Goal: Information Seeking & Learning: Learn about a topic

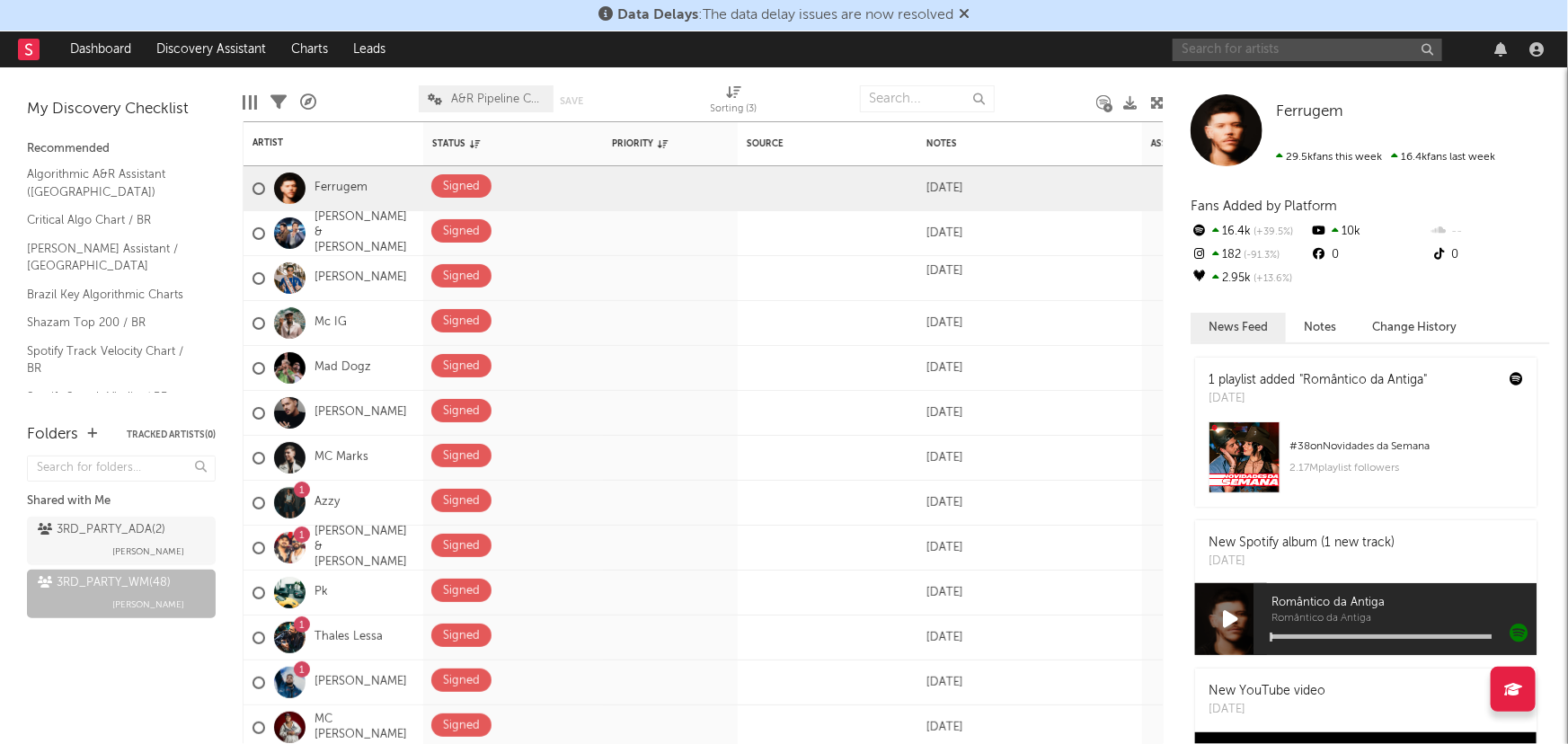
click at [1256, 44] on input "text" at bounding box center [1307, 50] width 270 height 23
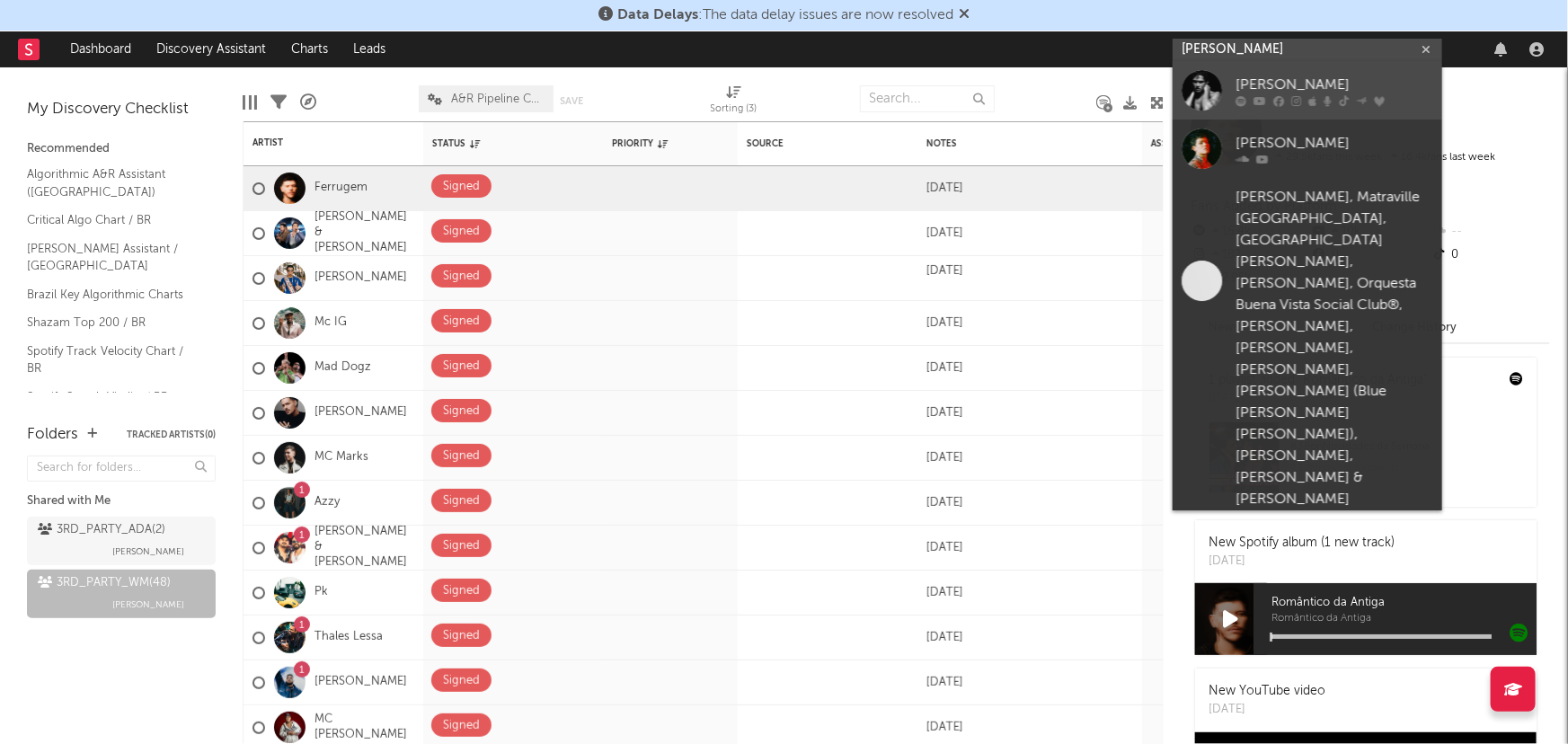
type input "[PERSON_NAME]"
click at [1276, 79] on div "[PERSON_NAME]" at bounding box center [1333, 85] width 198 height 22
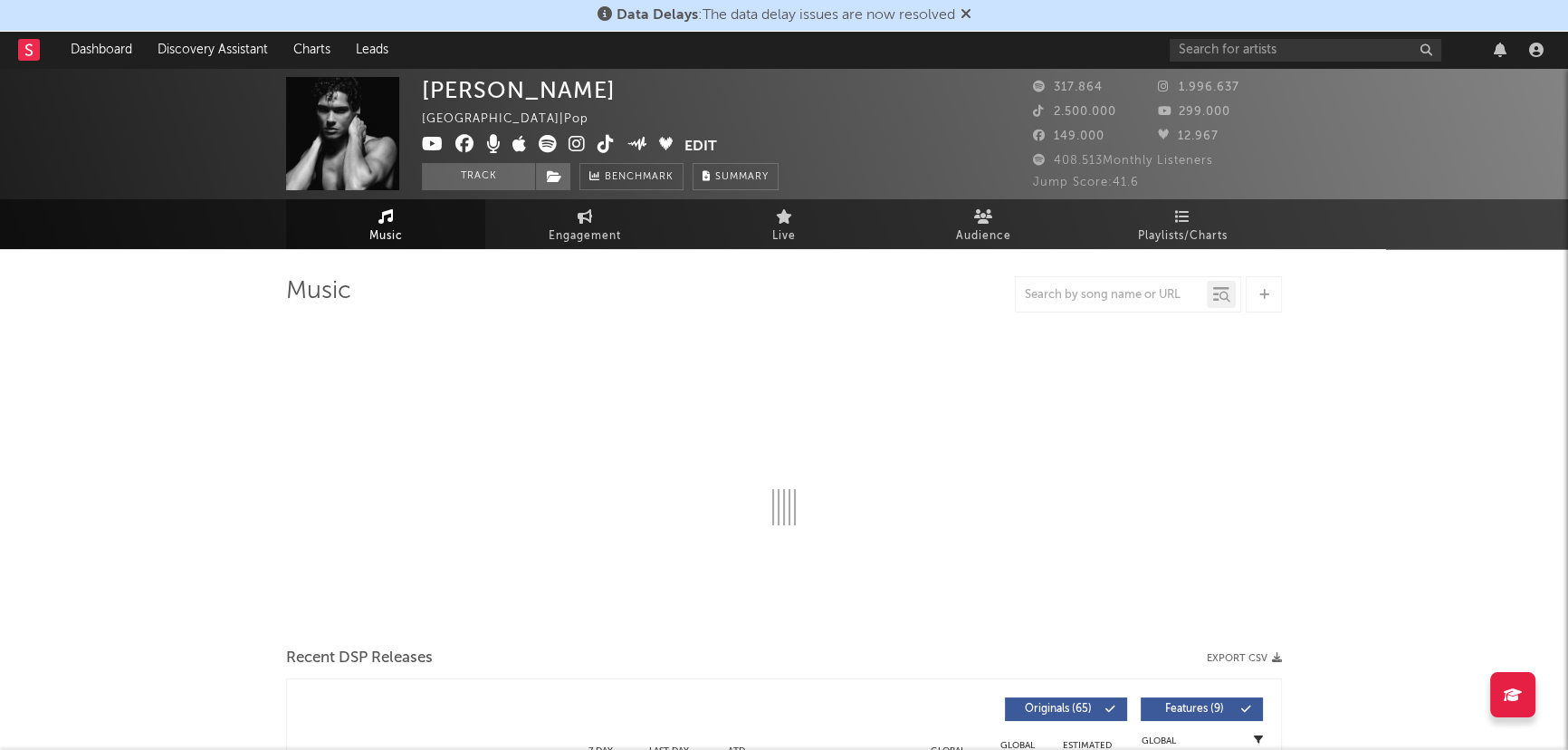
select select "6m"
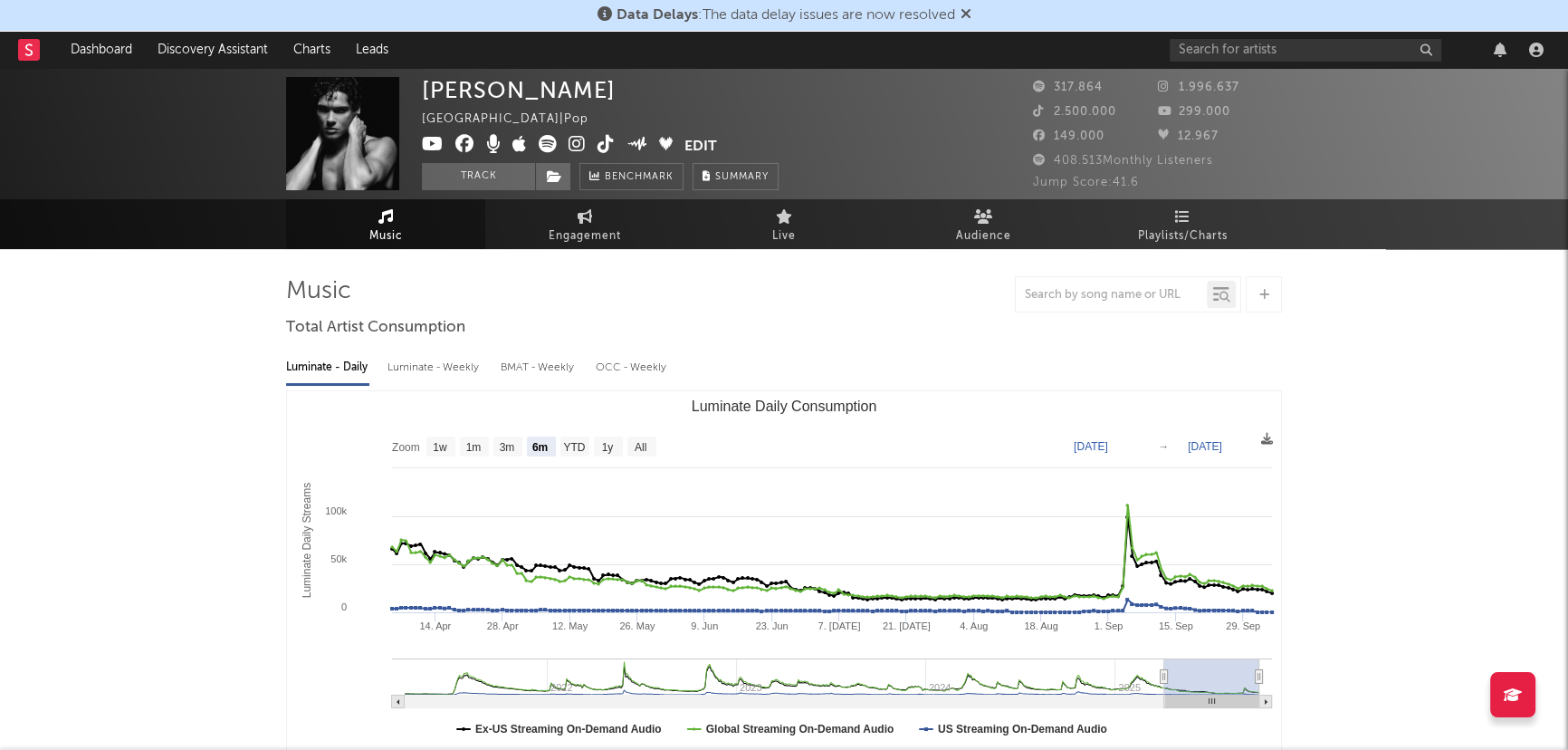
click at [21, 52] on rect at bounding box center [29, 50] width 22 height 22
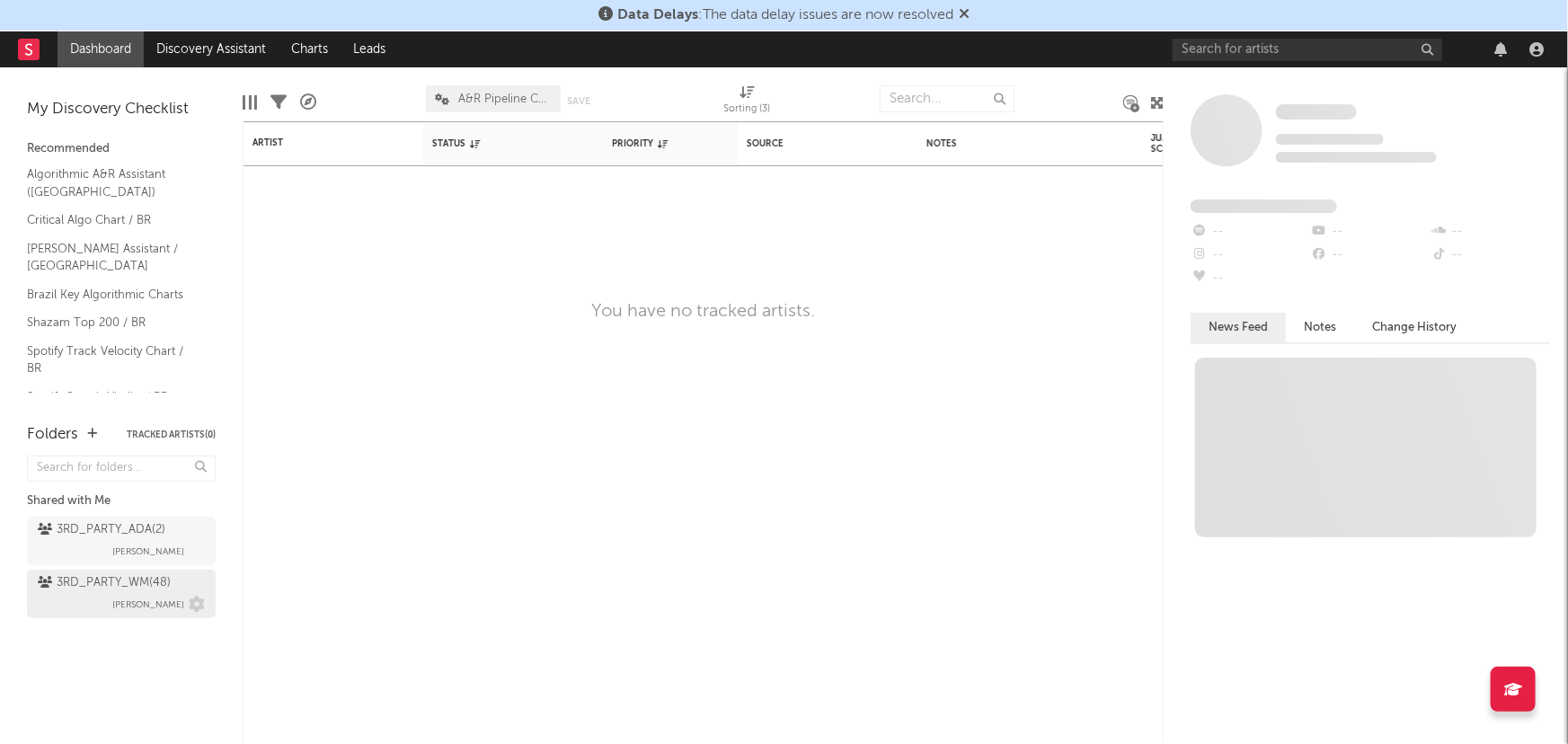
click at [116, 577] on div "3RD_PARTY_WM ( 48 )" at bounding box center [104, 582] width 133 height 22
